Goal: Navigation & Orientation: Find specific page/section

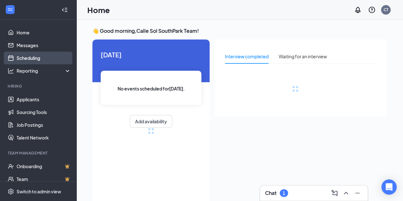
click at [35, 58] on link "Scheduling" at bounding box center [44, 58] width 54 height 13
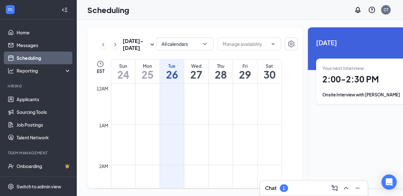
scroll to position [313, 0]
click at [199, 69] on div "Wed" at bounding box center [196, 66] width 24 height 6
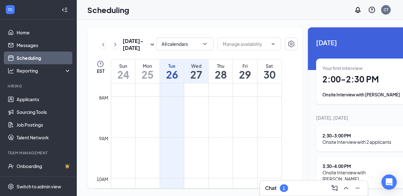
click at [214, 80] on h1 "28" at bounding box center [220, 74] width 24 height 11
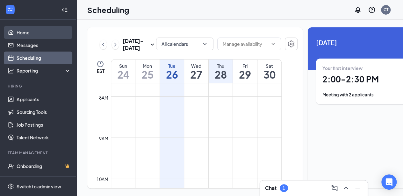
click at [25, 36] on link "Home" at bounding box center [44, 32] width 54 height 13
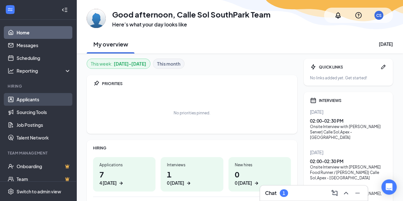
click at [22, 101] on link "Applicants" at bounding box center [44, 99] width 54 height 13
